Goal: Check status: Verify the current state of an ongoing process or item

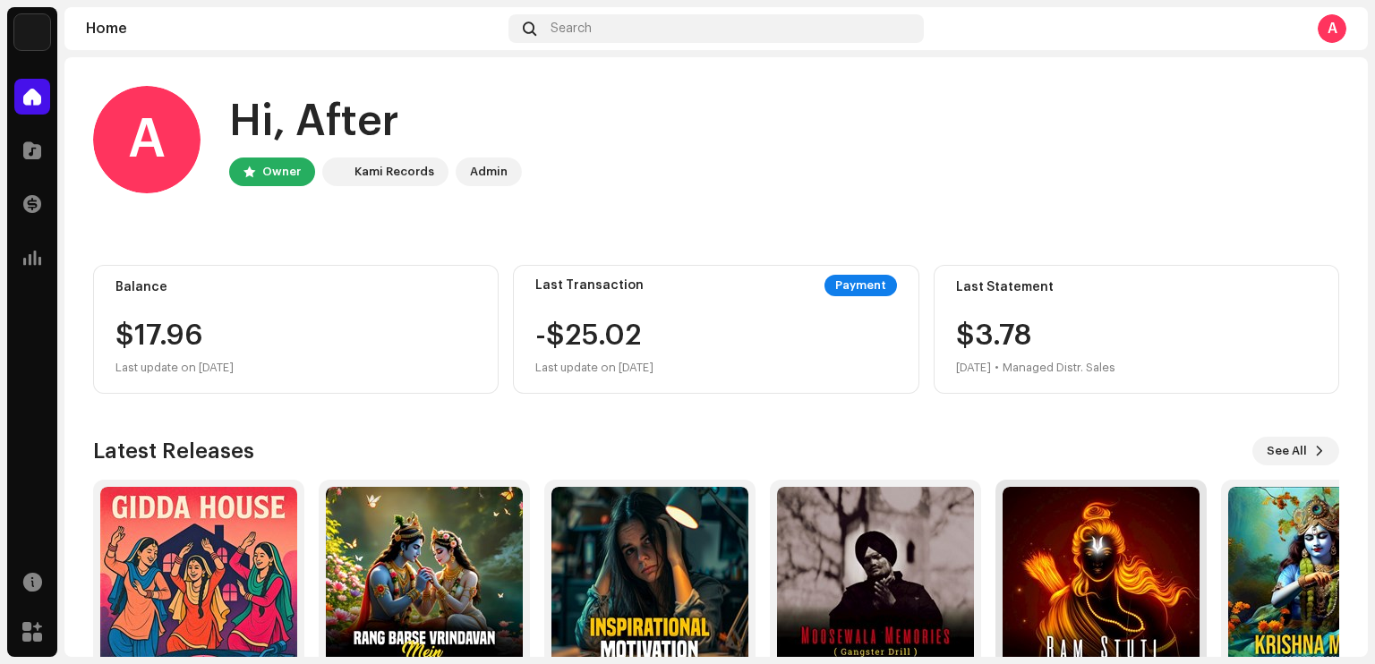
scroll to position [108, 0]
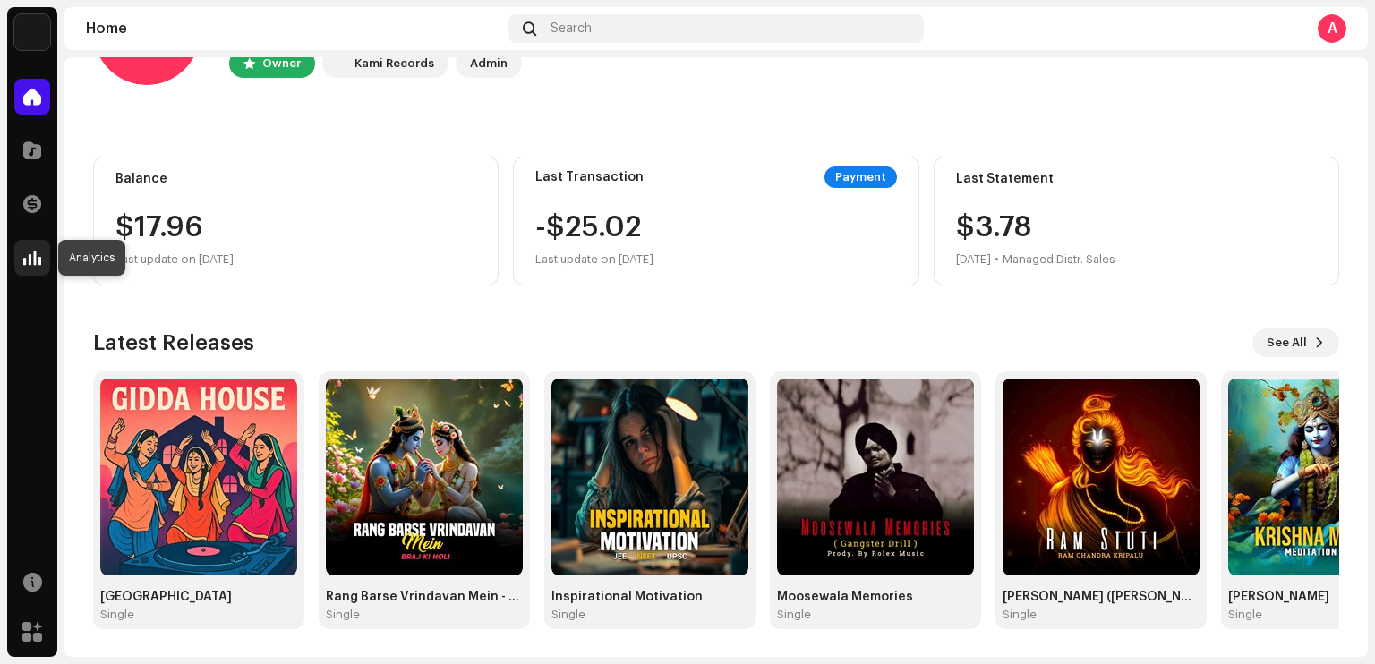
click at [26, 268] on div at bounding box center [32, 258] width 36 height 36
click at [26, 264] on span at bounding box center [32, 258] width 18 height 14
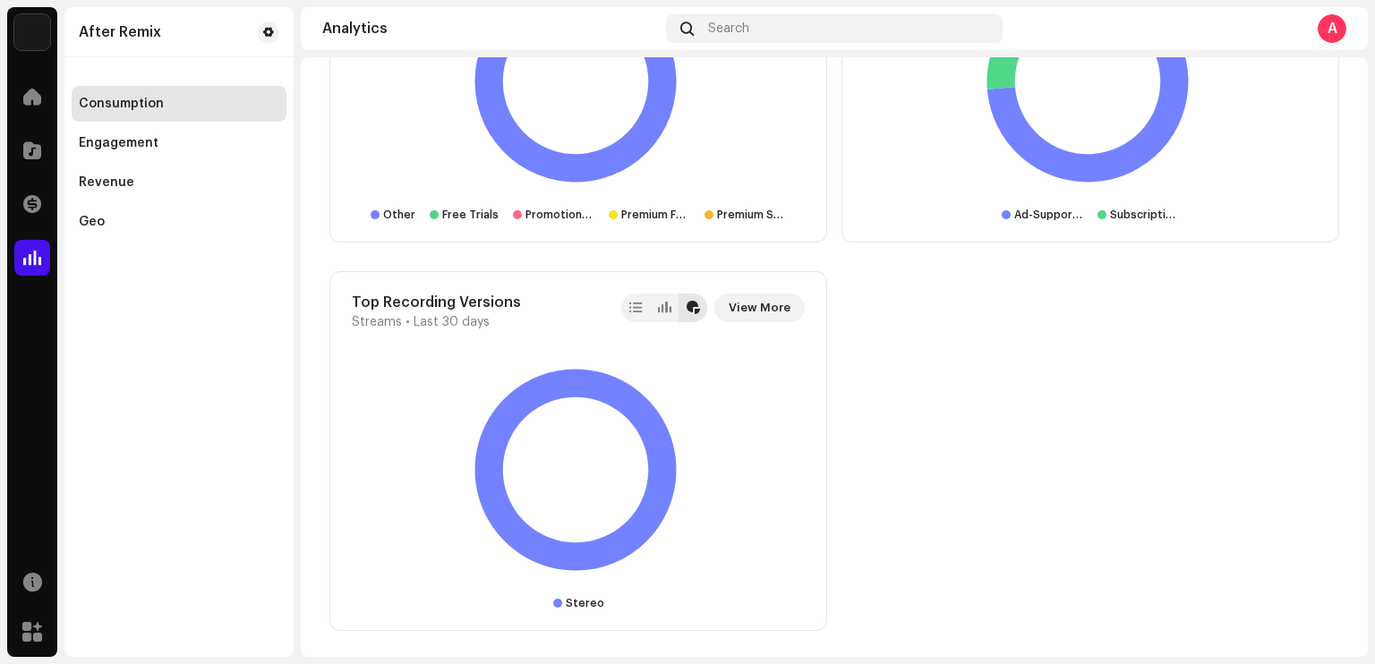
scroll to position [2077, 0]
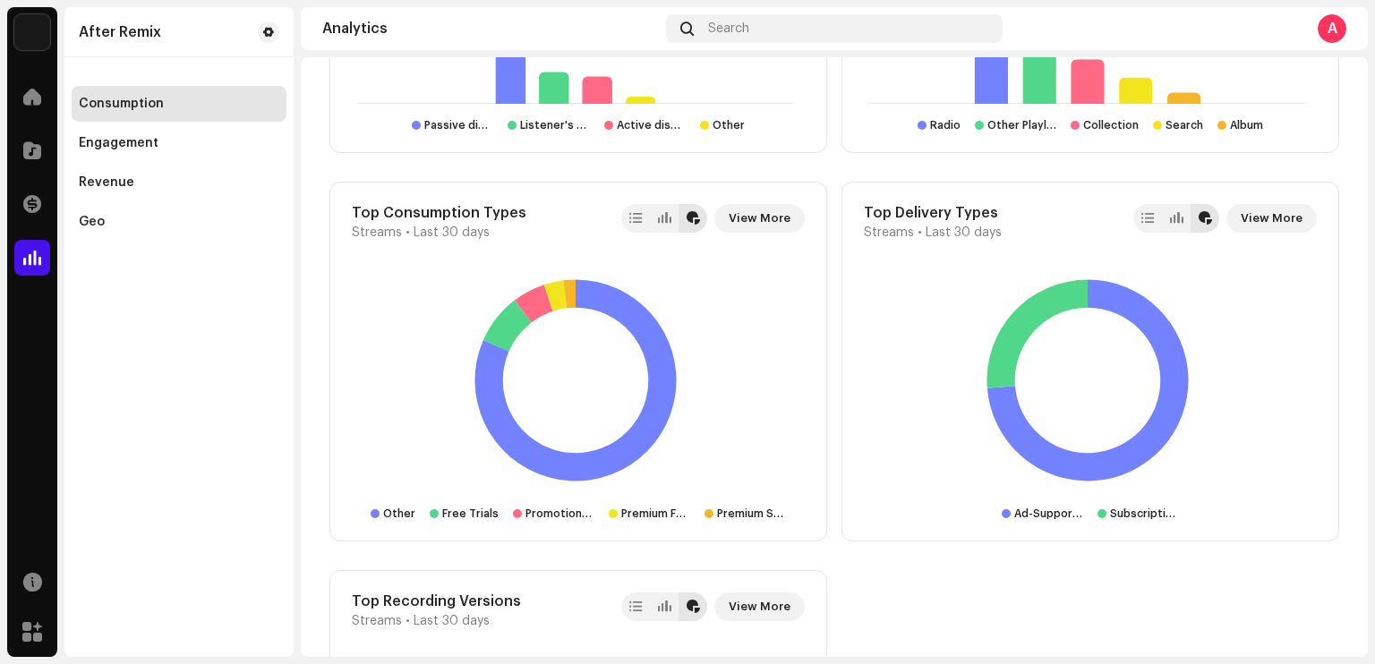
click at [385, 366] on rect at bounding box center [575, 380] width 447 height 224
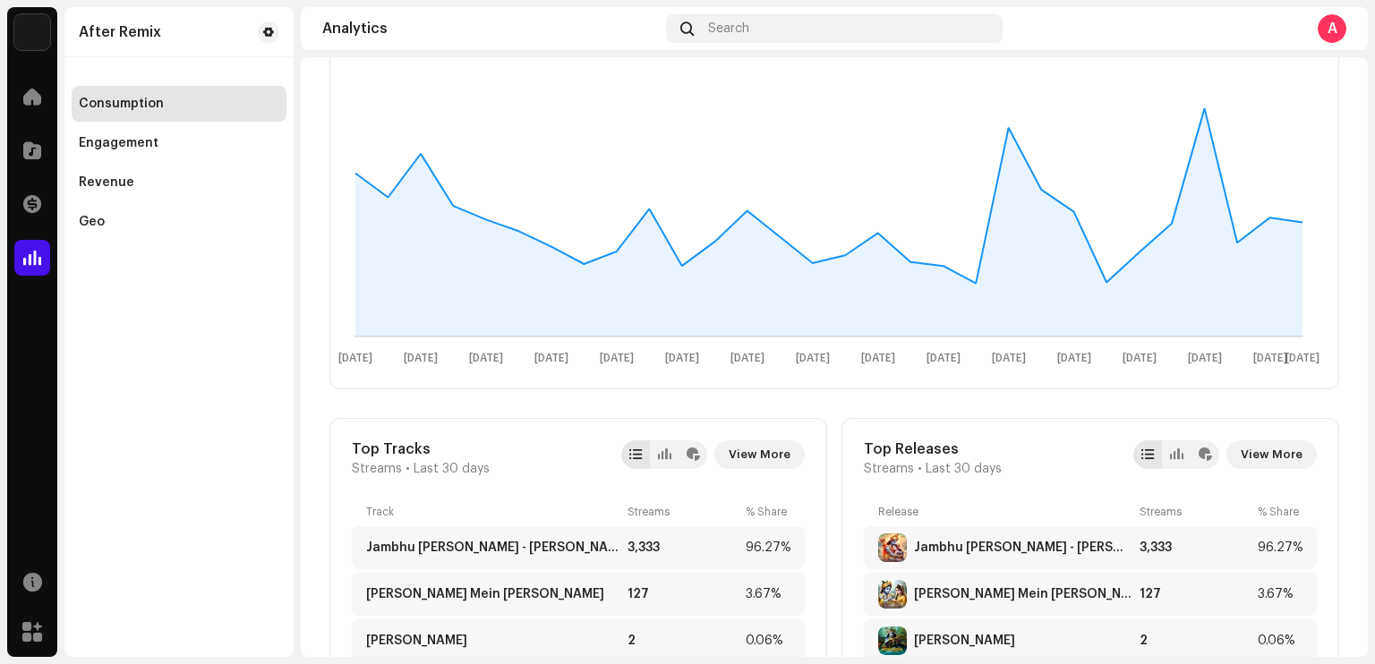
scroll to position [0, 0]
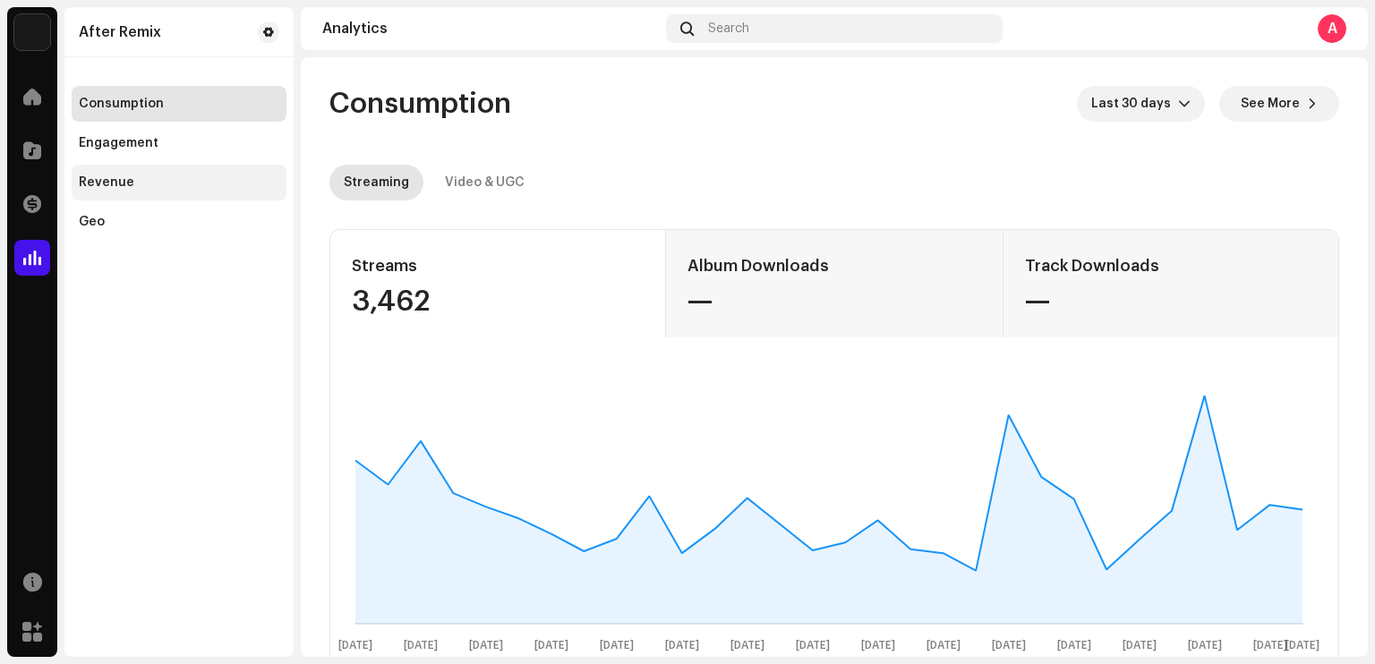
click at [128, 192] on div "Revenue" at bounding box center [179, 183] width 215 height 36
click at [130, 189] on div "Revenue" at bounding box center [106, 182] width 55 height 14
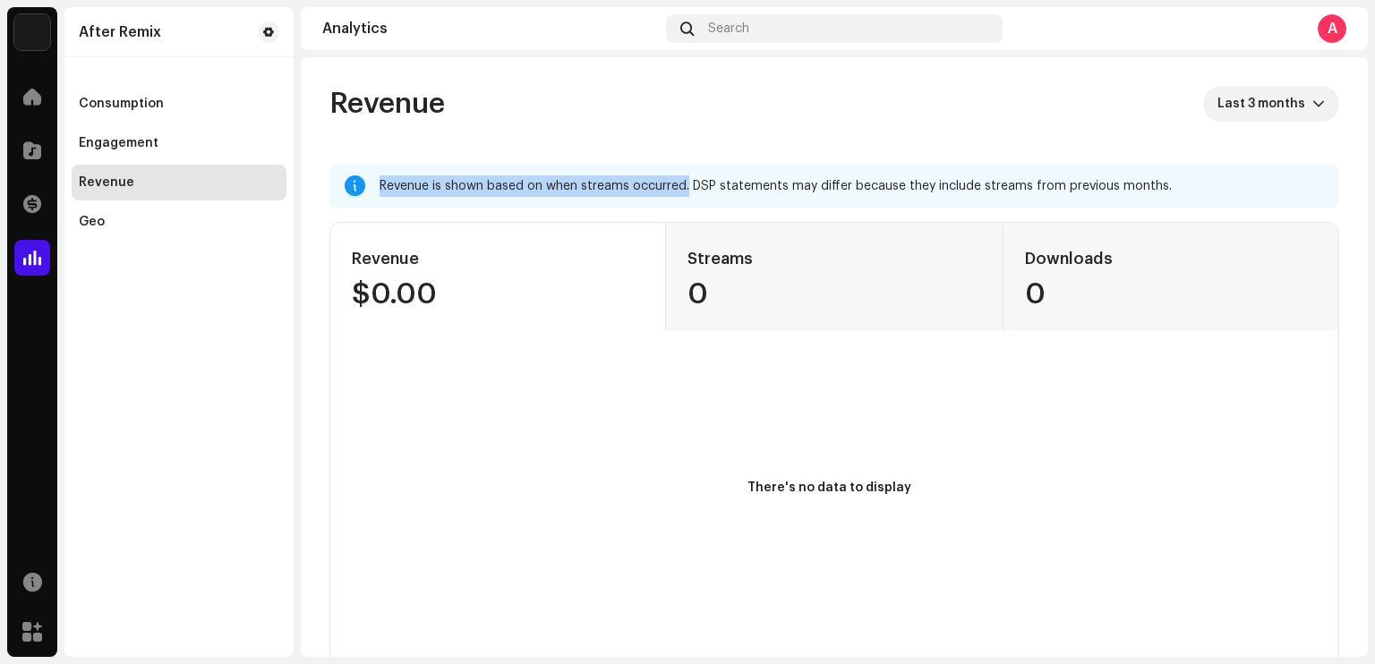
drag, startPoint x: 392, startPoint y: 185, endPoint x: 686, endPoint y: 191, distance: 294.5
click at [686, 191] on div "Revenue is shown based on when streams occurred. DSP statements may differ beca…" at bounding box center [851, 185] width 945 height 21
click at [548, 189] on div "Revenue is shown based on when streams occurred. DSP statements may differ beca…" at bounding box center [851, 185] width 945 height 21
drag, startPoint x: 562, startPoint y: 185, endPoint x: 685, endPoint y: 190, distance: 122.7
click at [685, 190] on div "Revenue is shown based on when streams occurred. DSP statements may differ beca…" at bounding box center [851, 185] width 945 height 21
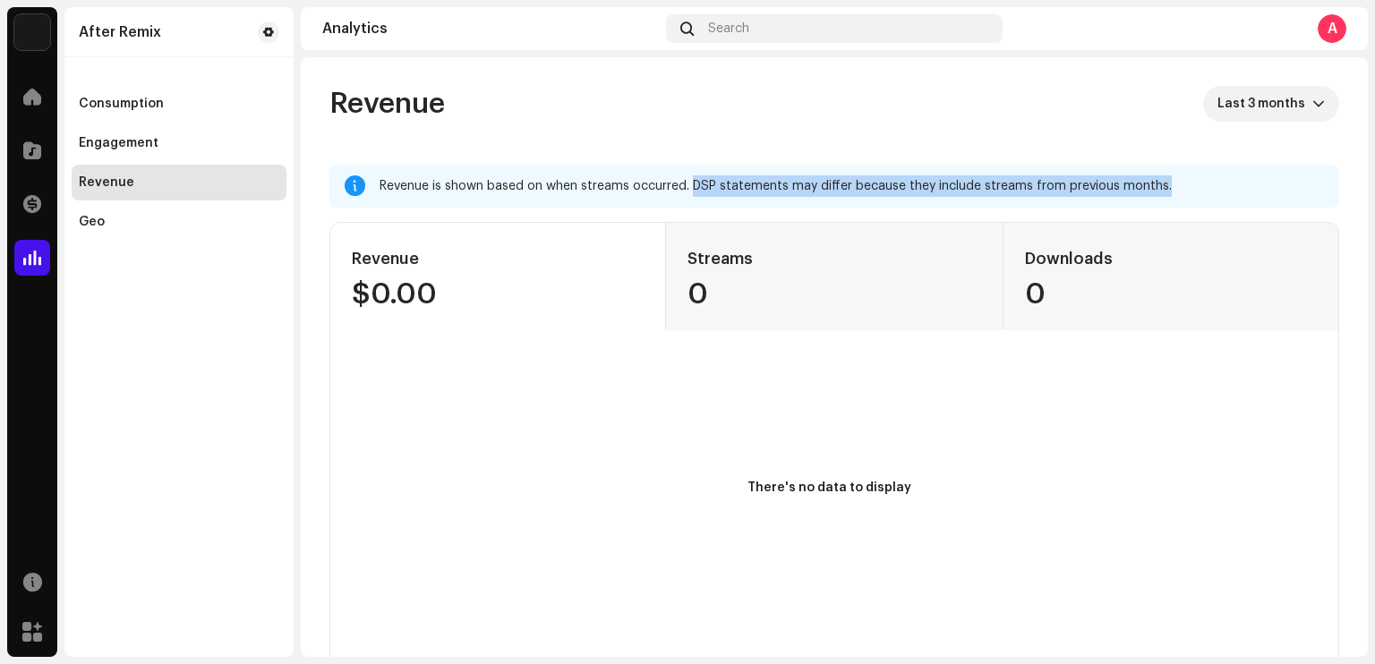
drag, startPoint x: 689, startPoint y: 190, endPoint x: 1157, endPoint y: 192, distance: 468.1
click at [1157, 192] on div "Revenue is shown based on when streams occurred. DSP statements may differ beca…" at bounding box center [851, 185] width 945 height 21
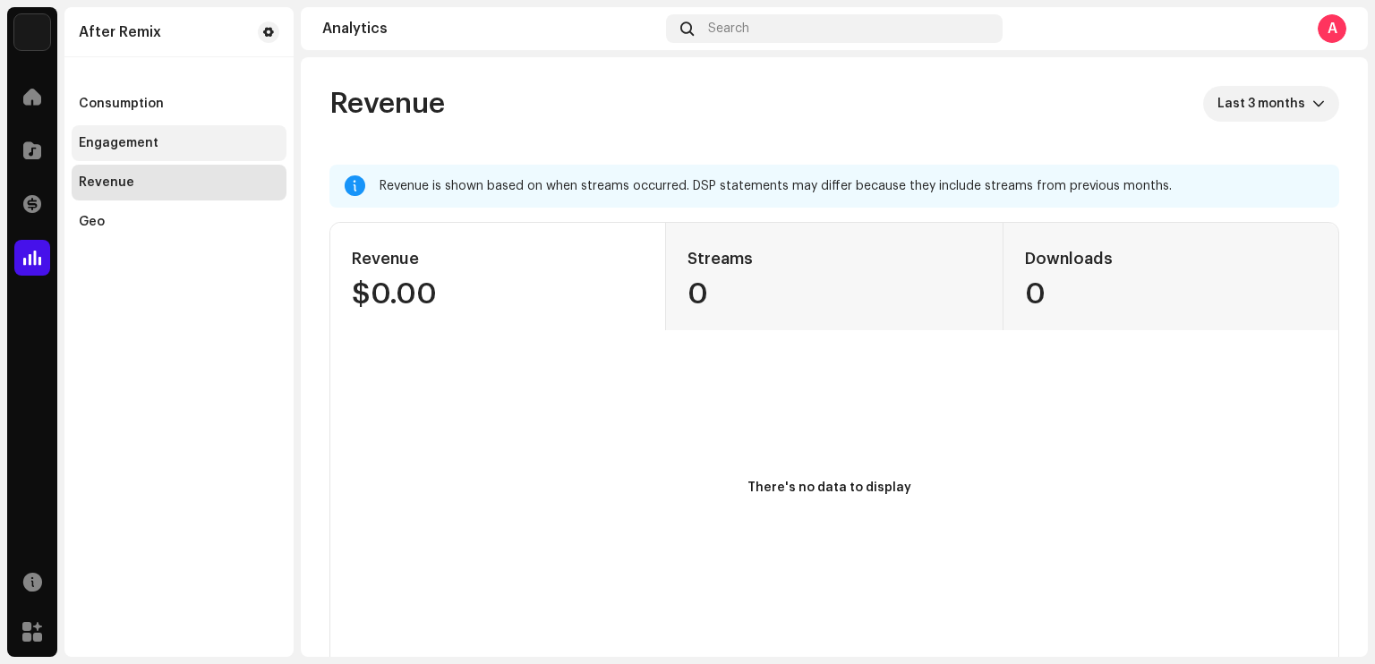
click at [150, 144] on div "Engagement" at bounding box center [119, 143] width 80 height 14
click at [168, 107] on div "Consumption" at bounding box center [179, 104] width 200 height 14
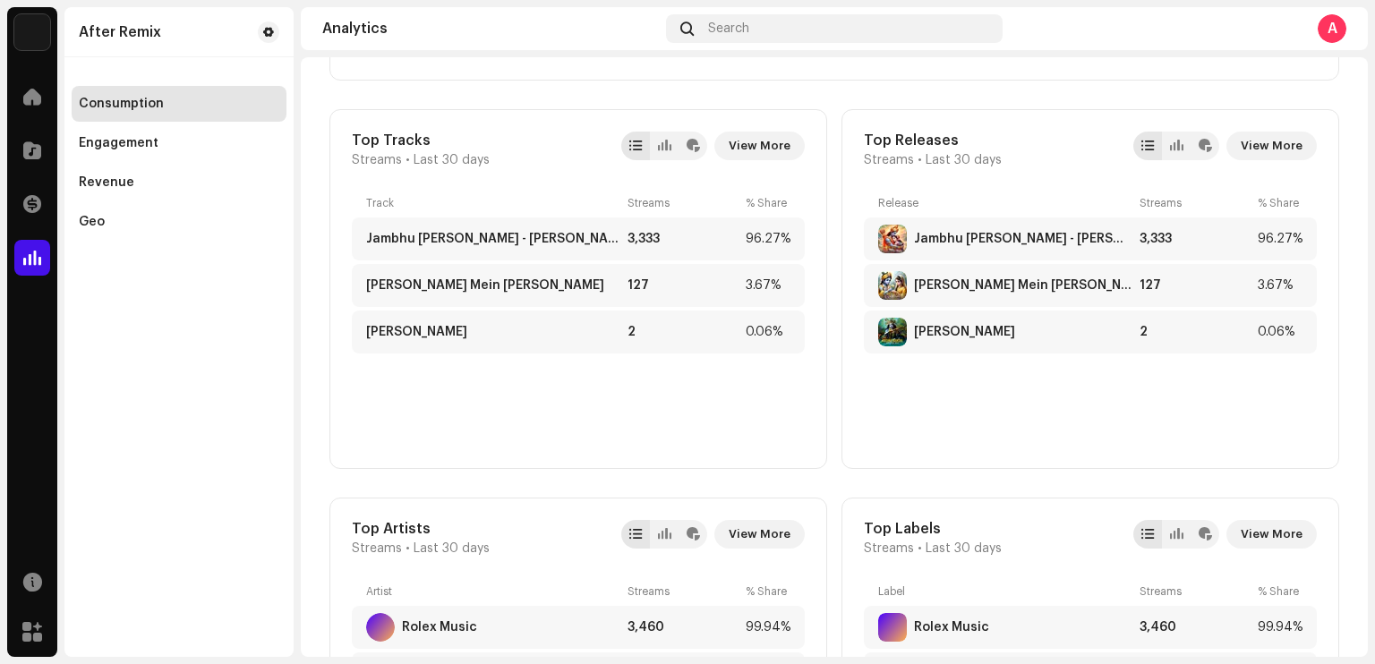
scroll to position [1193, 0]
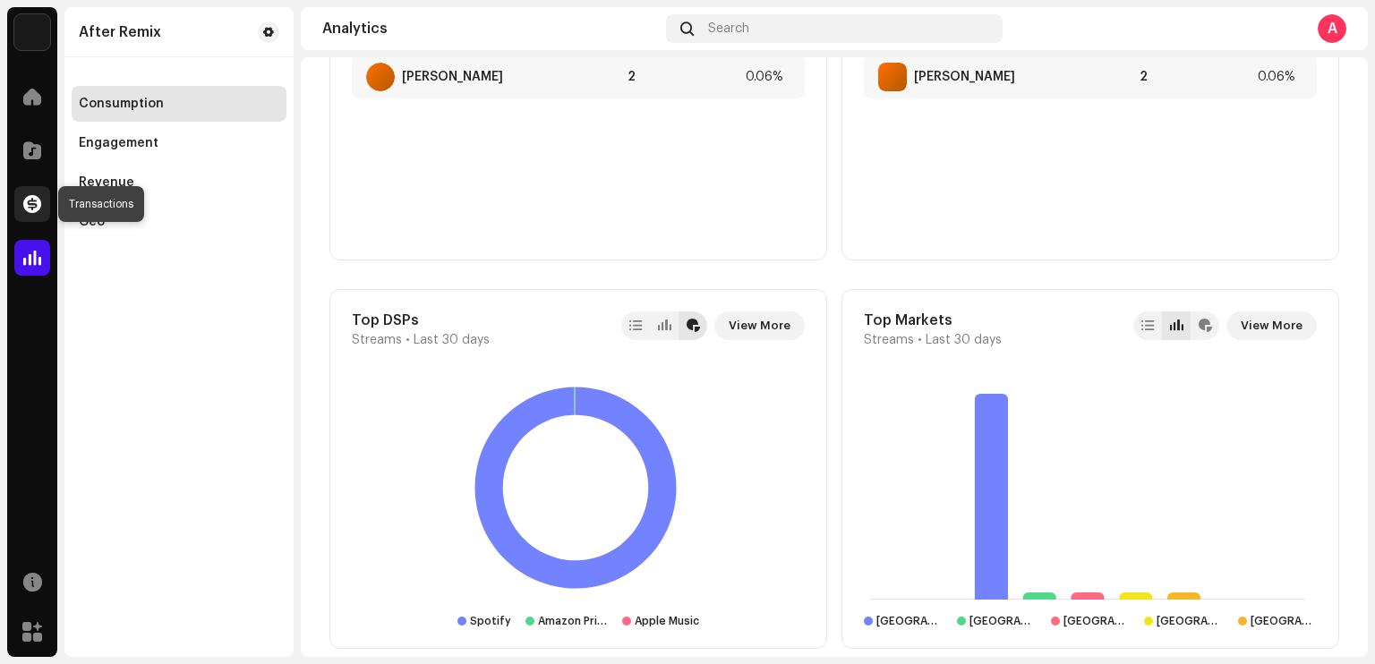
click at [21, 200] on div at bounding box center [32, 204] width 36 height 36
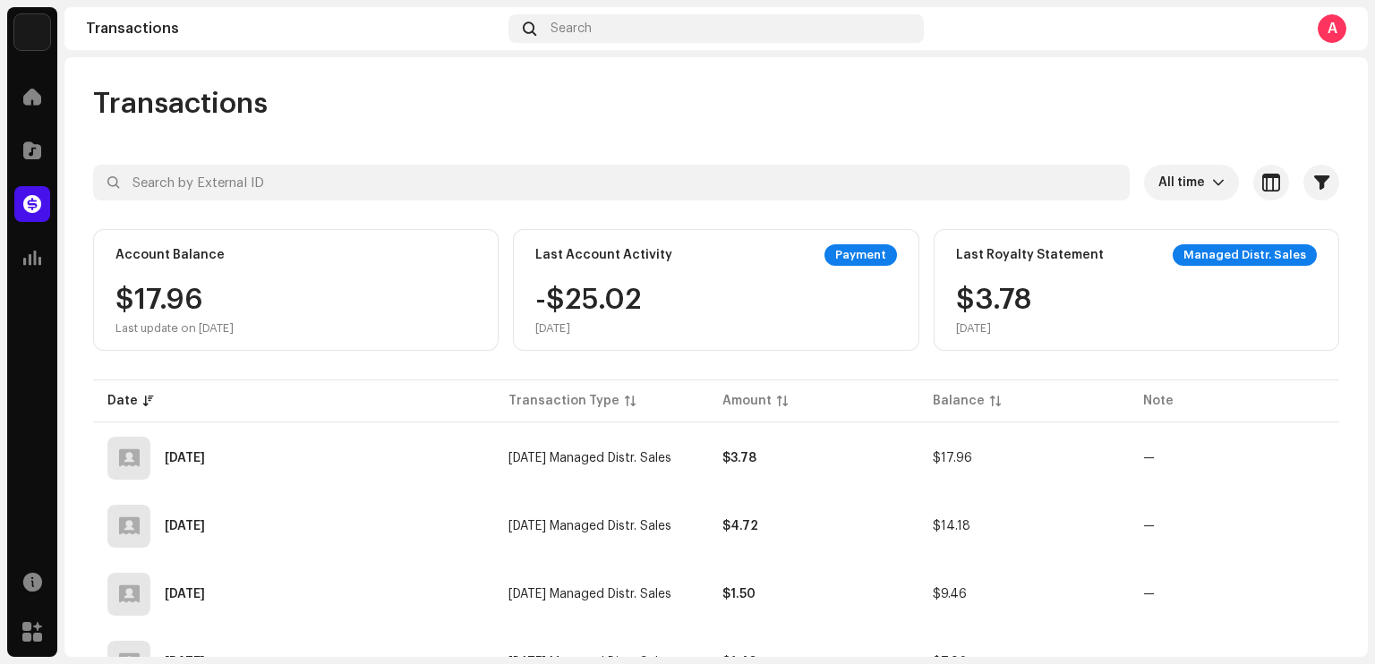
drag, startPoint x: 947, startPoint y: 339, endPoint x: 1087, endPoint y: 340, distance: 140.5
click at [1087, 340] on div "Last Royalty Statement Managed Distr. Sales $3.78 [DATE]" at bounding box center [1135, 290] width 405 height 122
click at [1042, 344] on div "Last Royalty Statement Managed Distr. Sales $3.78 [DATE]" at bounding box center [1135, 290] width 405 height 122
